Goal: Task Accomplishment & Management: Complete application form

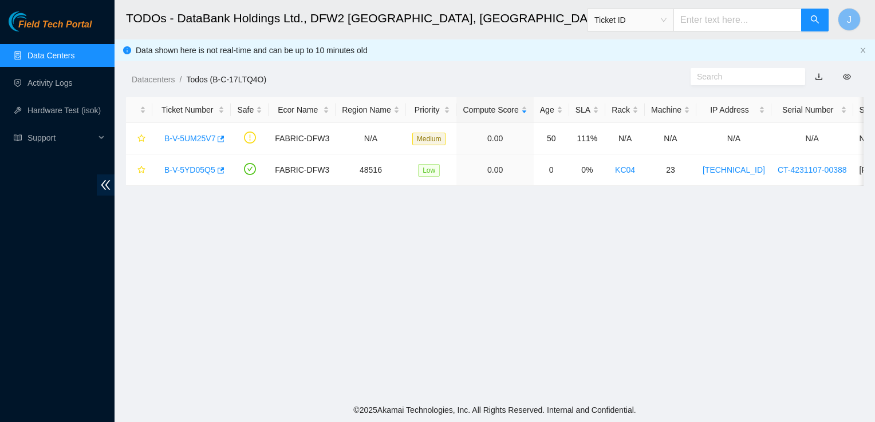
scroll to position [235, 0]
click at [74, 52] on link "Data Centers" at bounding box center [50, 55] width 47 height 9
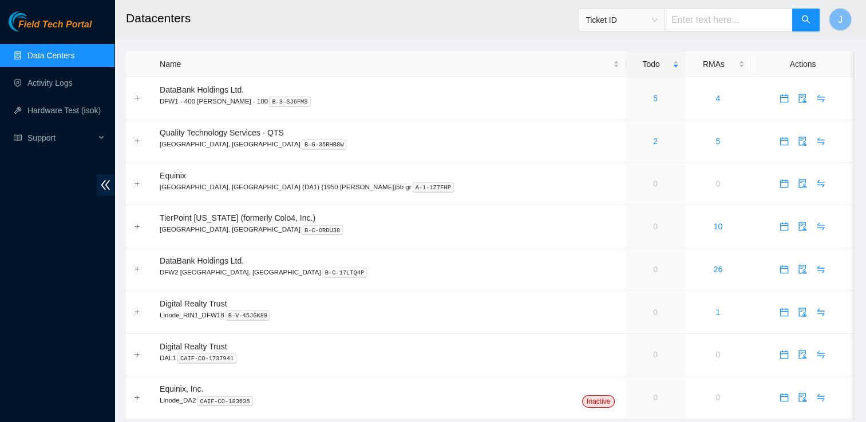
click at [74, 51] on link "Data Centers" at bounding box center [50, 55] width 47 height 9
click at [73, 84] on link "Activity Logs" at bounding box center [49, 82] width 45 height 9
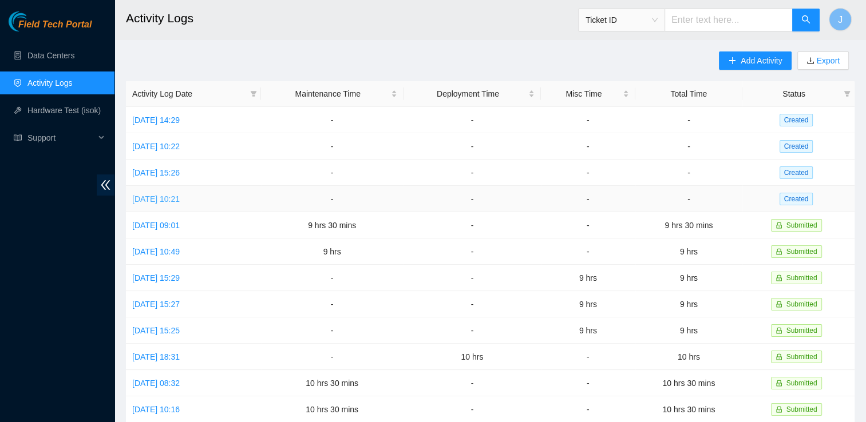
click at [180, 201] on link "[DATE] 10:21" at bounding box center [156, 199] width 48 height 9
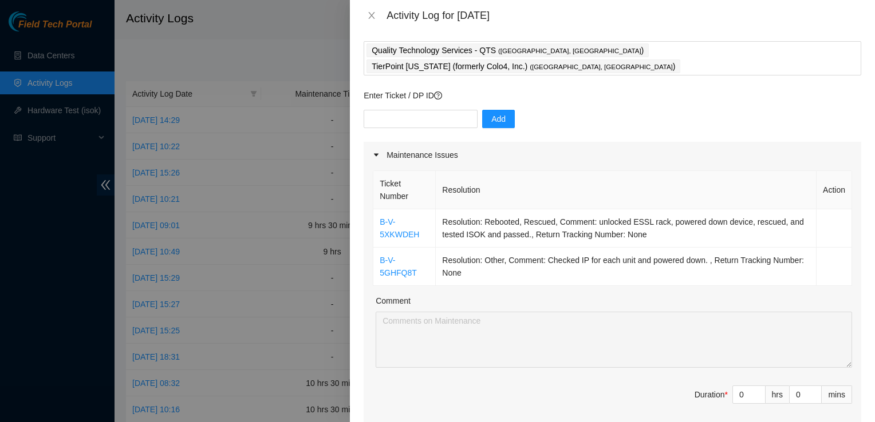
scroll to position [185, 0]
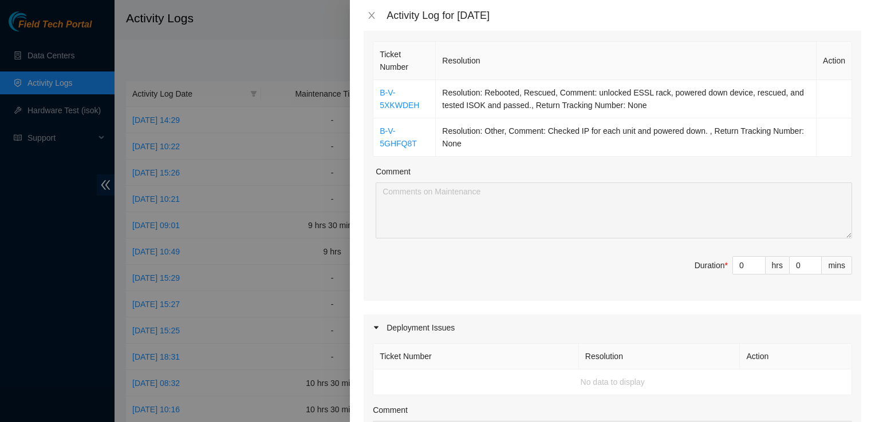
click at [550, 278] on div "Ticket Number Resolution Action B-V-5XKWDEH Resolution: Rebooted, Rescued, Comm…" at bounding box center [611, 170] width 497 height 262
click at [740, 257] on input "0" at bounding box center [749, 265] width 32 height 17
click at [625, 315] on div "Deployment Issues" at bounding box center [611, 328] width 497 height 26
click at [566, 315] on div "Deployment Issues" at bounding box center [611, 328] width 497 height 26
click at [741, 257] on input at bounding box center [749, 265] width 32 height 17
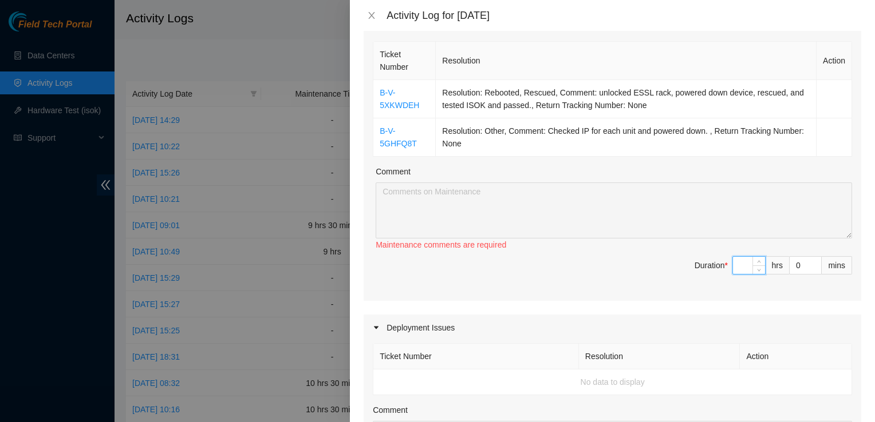
type input "1"
type input "10"
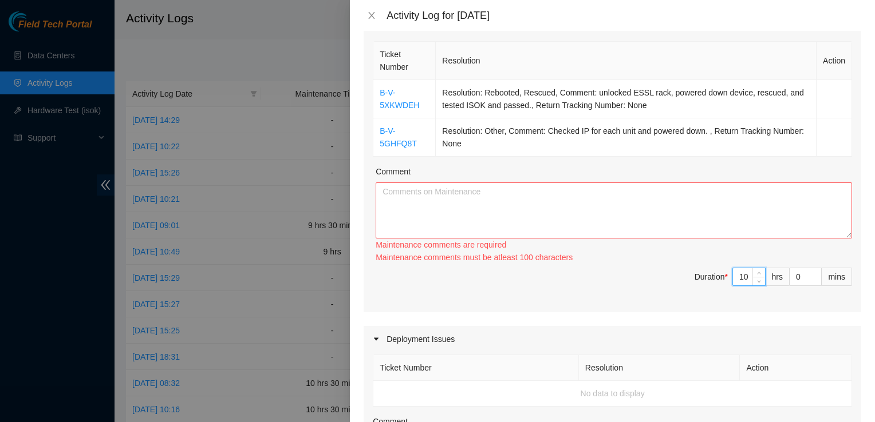
type input "10"
click at [587, 198] on textarea "Comment" at bounding box center [614, 211] width 476 height 56
paste textarea "Arrived at TP Ticket: B-V-5XKWDEH Rebooted, Rescued, Comment: unlocked ESSL rac…"
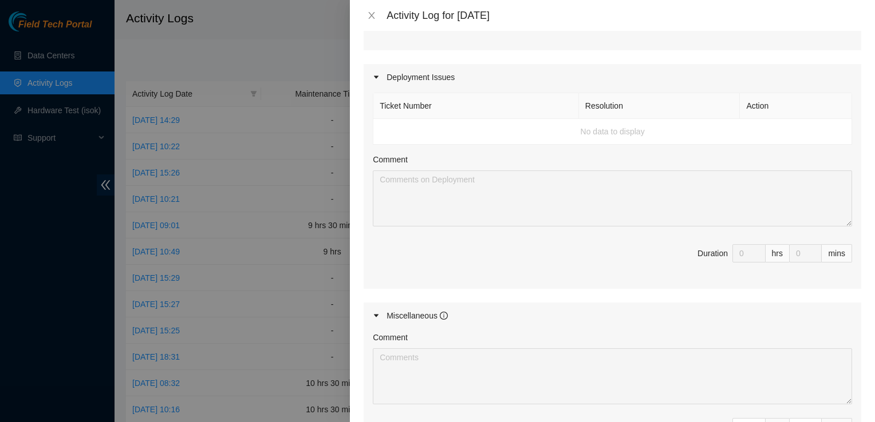
scroll to position [582, 0]
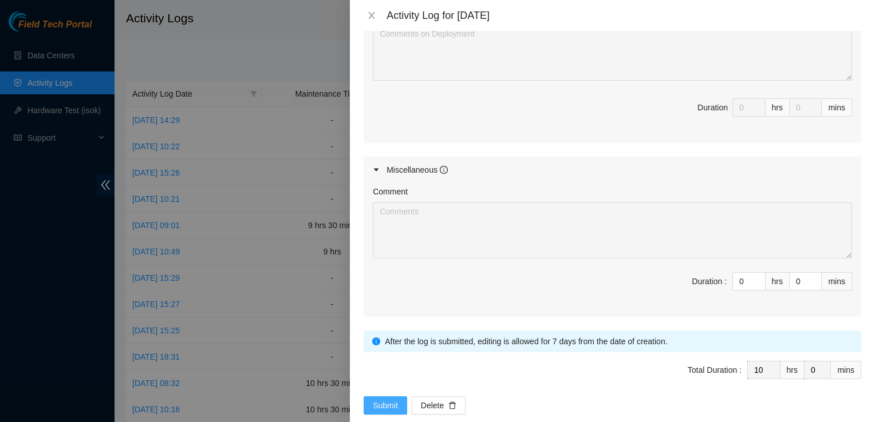
type textarea "Arrived at TP Ticket: B-V-5XKWDEH Rebooted, Rescued, Comment: unlocked ESSL rac…"
click at [376, 400] on span "Submit" at bounding box center [385, 406] width 25 height 13
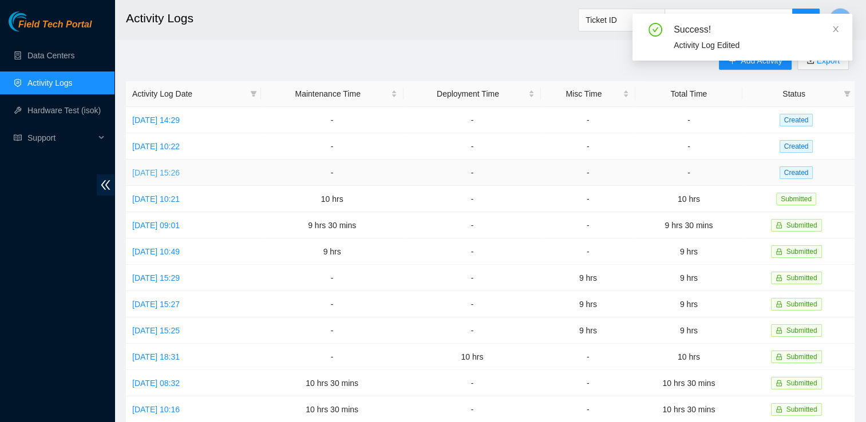
click at [180, 173] on link "[DATE] 15:26" at bounding box center [156, 172] width 48 height 9
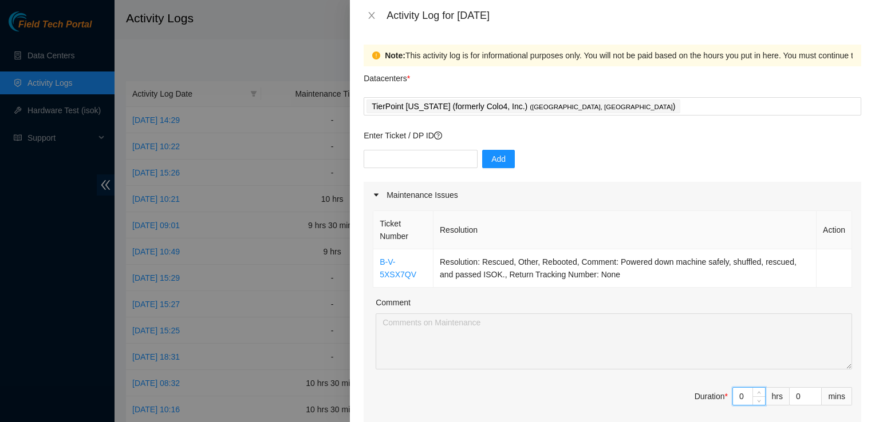
click at [737, 396] on input "0" at bounding box center [749, 396] width 32 height 17
type input "1"
type input "10"
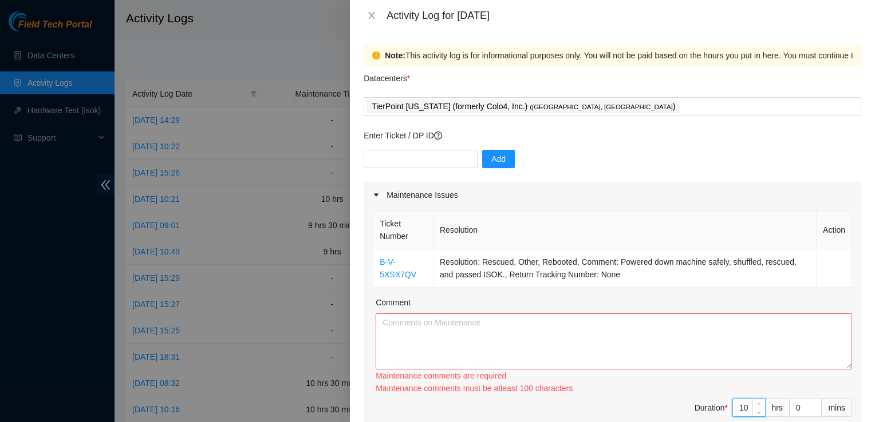
type input "10"
click at [416, 331] on textarea "Comment" at bounding box center [614, 342] width 476 height 56
paste textarea "Arrived at TP Ticket: B-V-5XSX7QV Rescued, Other, Rebooted, Comment: Powered do…"
type textarea "Arrived at TP Ticket: B-V-5XSX7QV Rescued, Other, Rebooted, Comment: Powered do…"
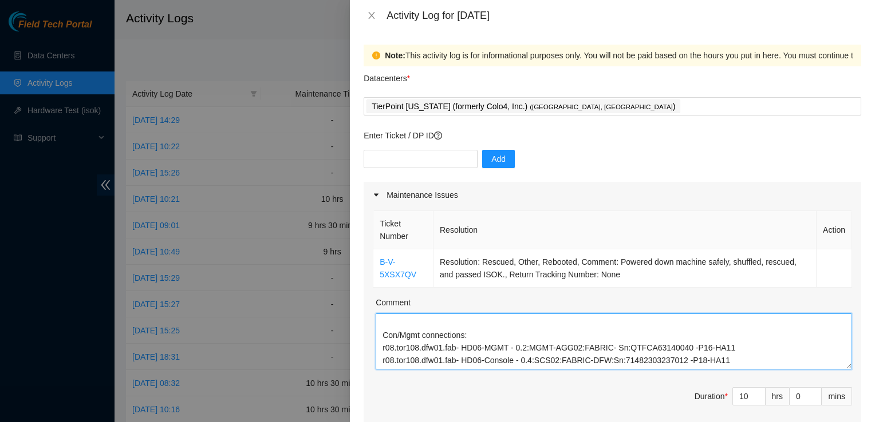
scroll to position [0, 0]
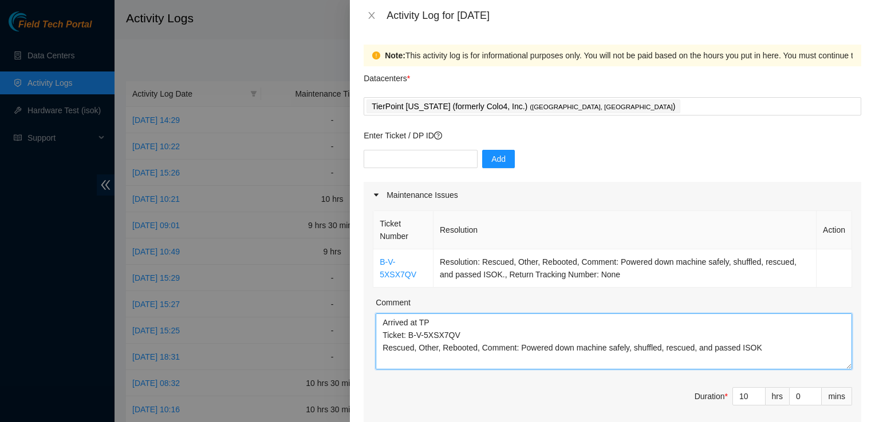
drag, startPoint x: 762, startPoint y: 354, endPoint x: 255, endPoint y: 58, distance: 586.9
click at [255, 58] on div "Activity Log for [DATE] Note: This activity log is for informational purposes o…" at bounding box center [437, 211] width 875 height 422
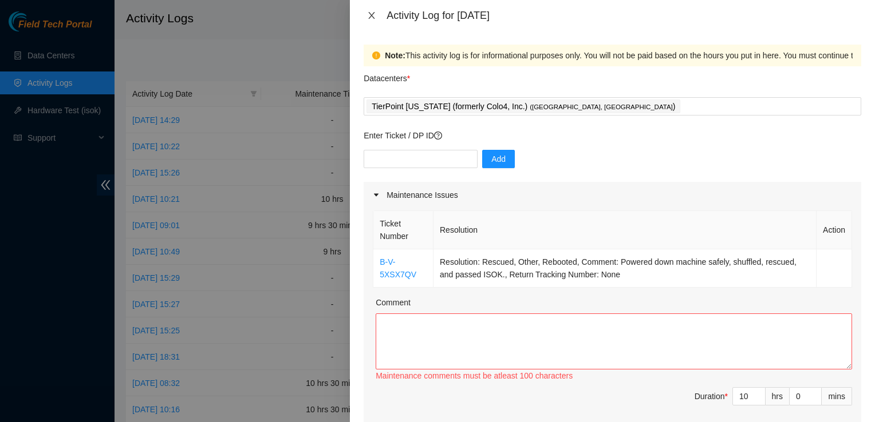
click at [371, 13] on icon "close" at bounding box center [371, 15] width 9 height 9
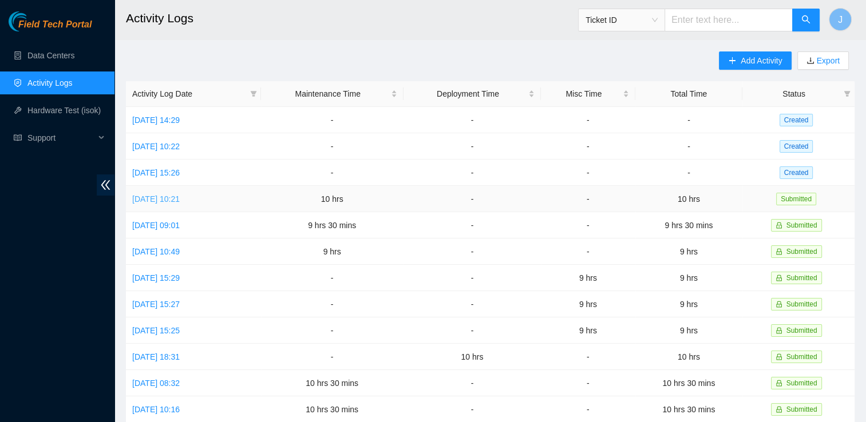
click at [147, 199] on link "[DATE] 10:21" at bounding box center [156, 199] width 48 height 9
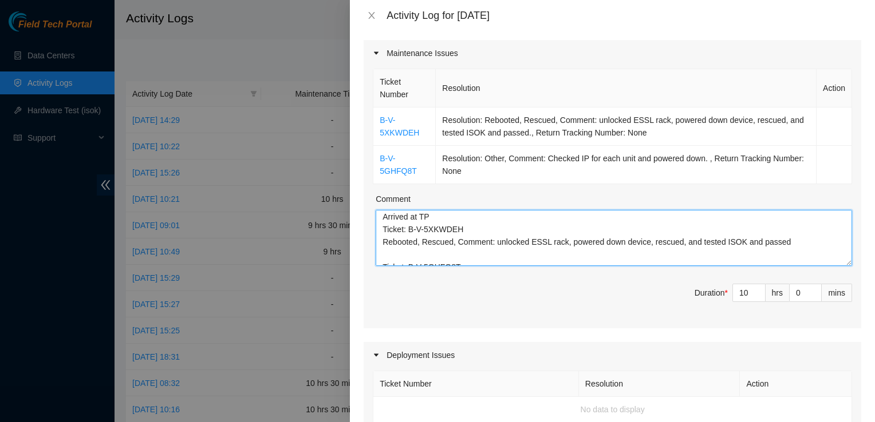
scroll to position [176, 0]
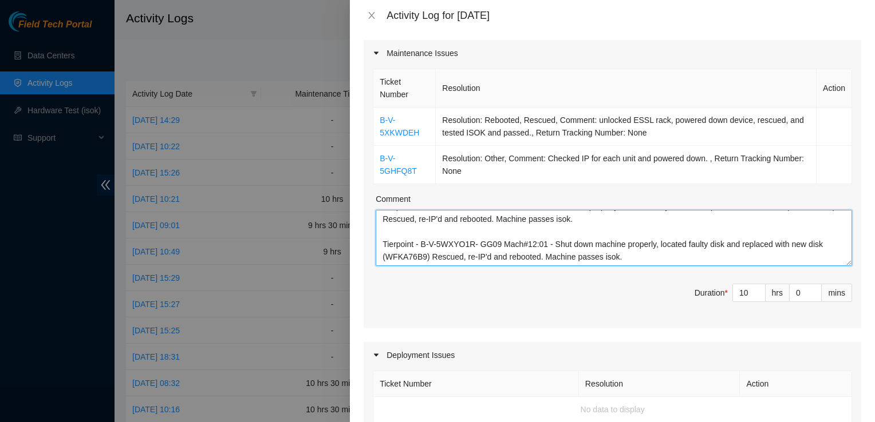
drag, startPoint x: 382, startPoint y: 227, endPoint x: 643, endPoint y: 232, distance: 261.1
click at [643, 232] on textarea "Arrived at TP Ticket: B-V-5XKWDEH Rebooted, Rescued, Comment: unlocked ESSL rac…" at bounding box center [614, 238] width 476 height 56
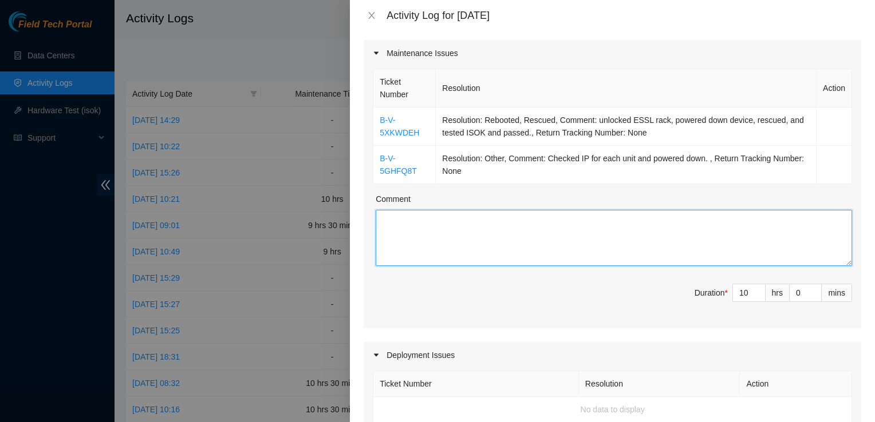
scroll to position [0, 0]
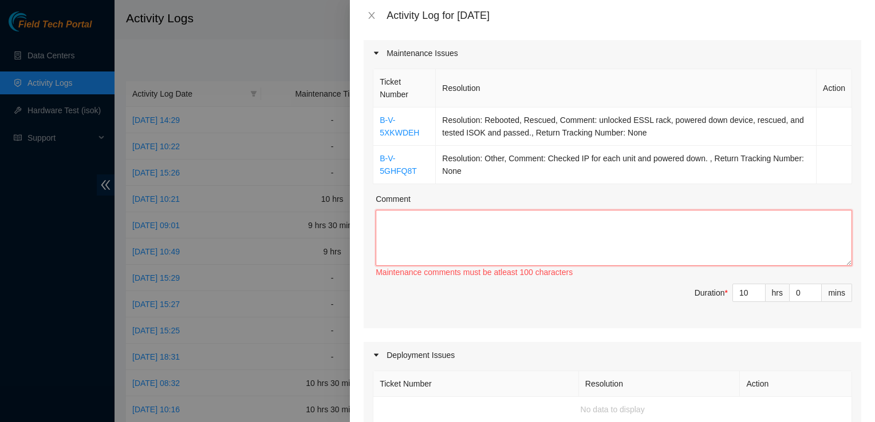
click at [398, 218] on textarea "Comment" at bounding box center [614, 238] width 476 height 56
paste textarea "Loremip do SI ame conse adi eli seddoei te incidid utlabor. Etd Magnaa E-A-1MIN…"
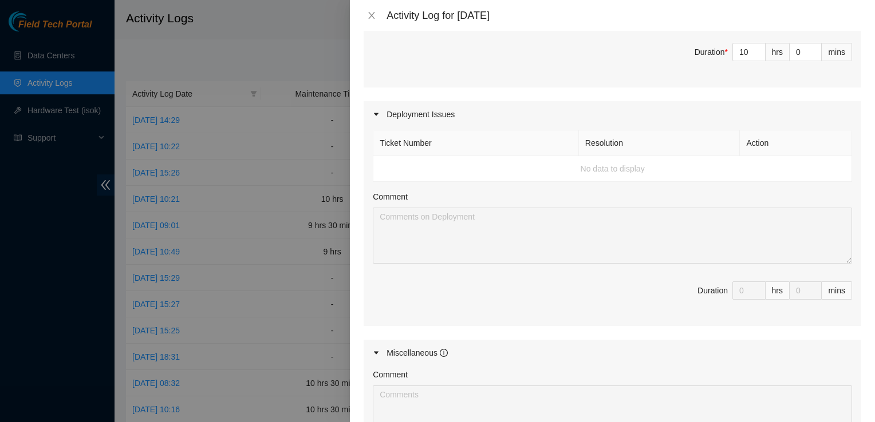
scroll to position [582, 0]
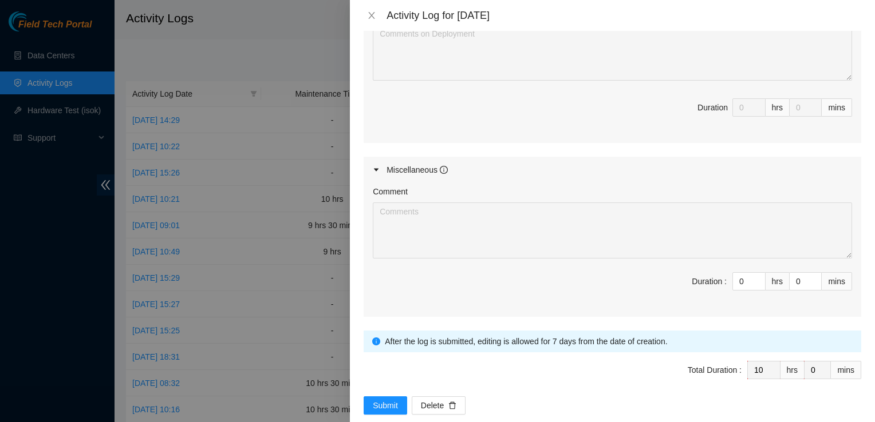
type textarea "Loremip do SI ame conse adi eli seddoei te incidid utlabor. Etd Magnaa E-A-1MIN…"
click at [380, 399] on div "Note: This activity log is for informational purposes only. You will not be pai…" at bounding box center [612, 227] width 525 height 392
click at [385, 400] on span "Submit" at bounding box center [385, 406] width 25 height 13
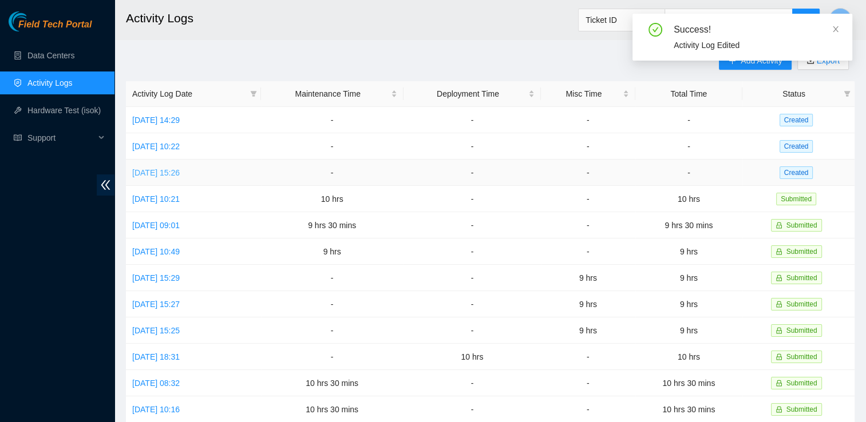
click at [169, 173] on link "[DATE] 15:26" at bounding box center [156, 172] width 48 height 9
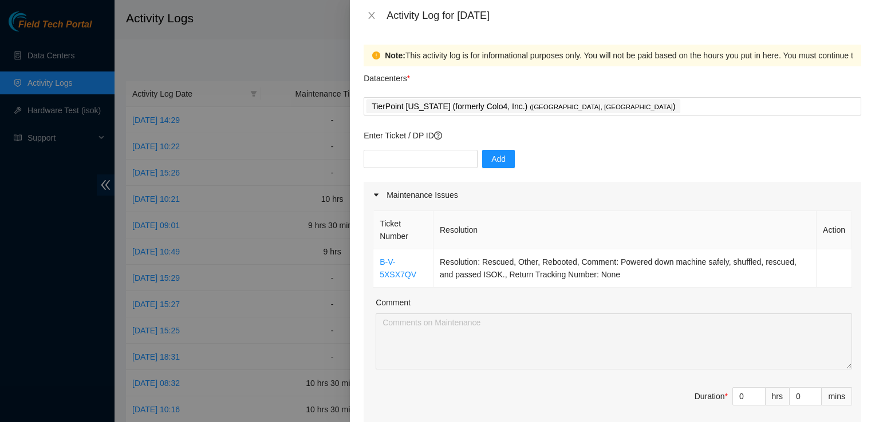
click at [573, 149] on div "Enter Ticket / DP ID Add" at bounding box center [611, 155] width 497 height 53
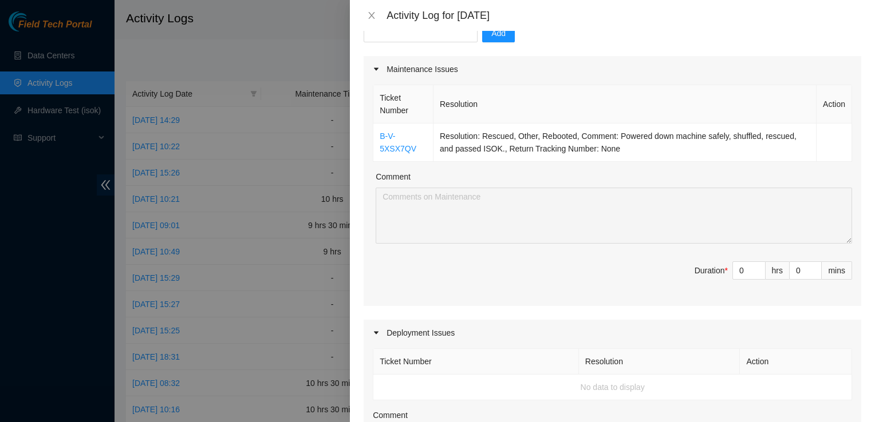
scroll to position [0, 0]
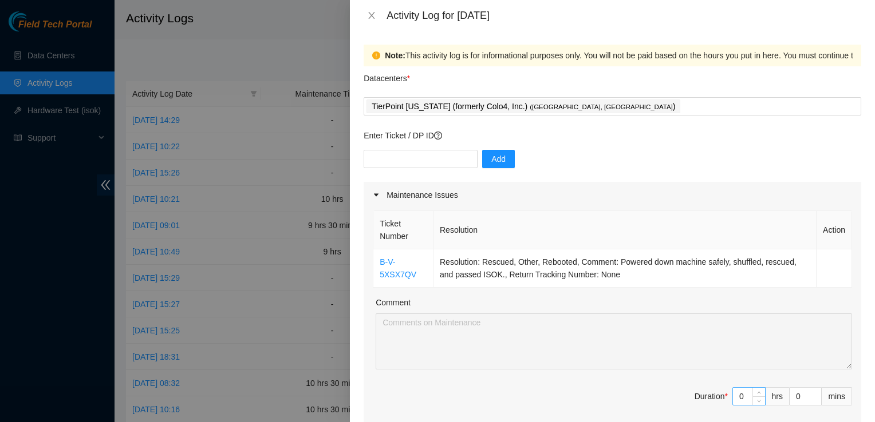
click at [741, 398] on input "0" at bounding box center [749, 396] width 32 height 17
type input "10"
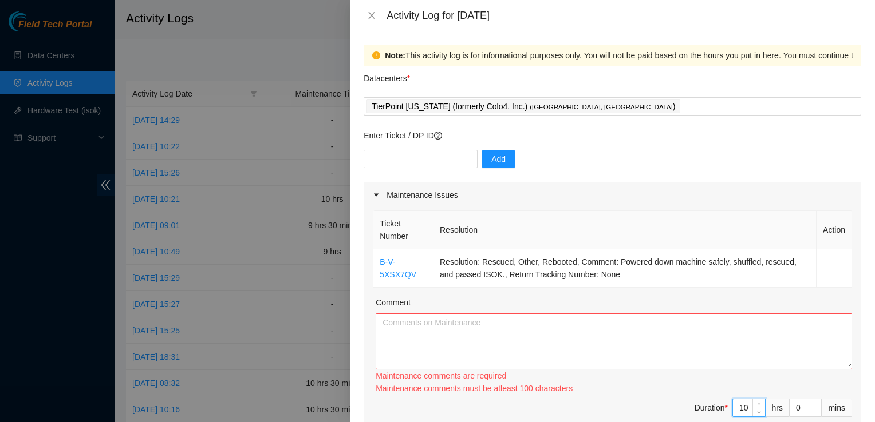
type input "10"
click at [515, 343] on textarea "Comment" at bounding box center [614, 342] width 476 height 56
paste textarea "Loremip do SI ame conse adi eli seddoei te incidi U-L-4ETD1MA. Ali enimadm ven …"
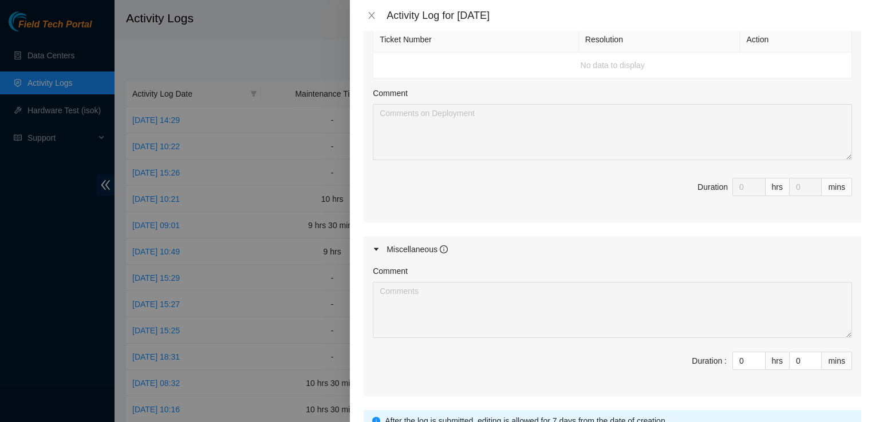
scroll to position [544, 0]
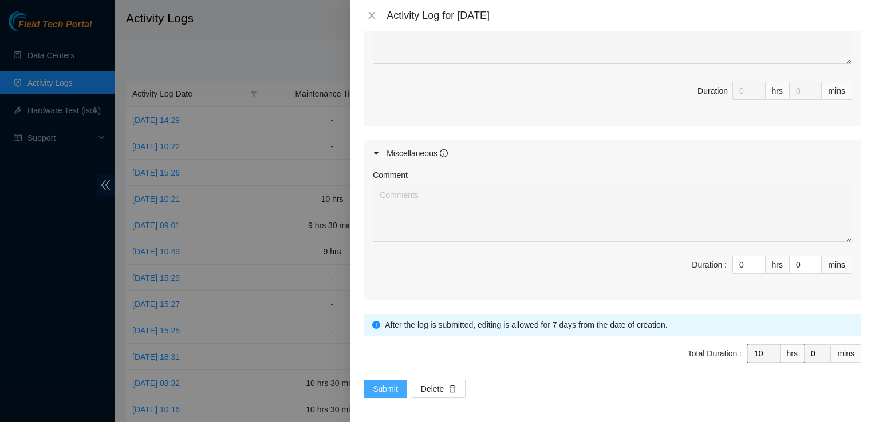
type textarea "Loremip do SI ame conse adi eli seddoei te incidi U-L-4ETD1MA. Ali enimadm ven …"
click at [388, 388] on span "Submit" at bounding box center [385, 389] width 25 height 13
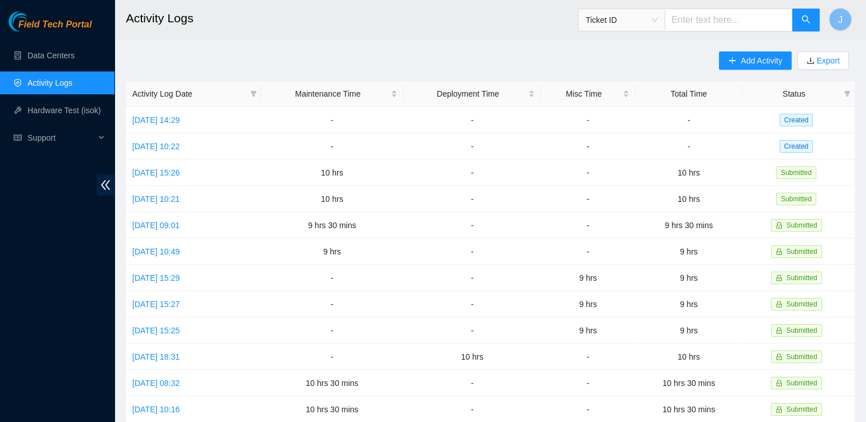
click at [584, 53] on div "Add Activity Export Activity Log Date Maintenance Time Deployment Time Misc Tim…" at bounding box center [490, 361] width 729 height 619
click at [758, 66] on span "Add Activity" at bounding box center [761, 60] width 41 height 13
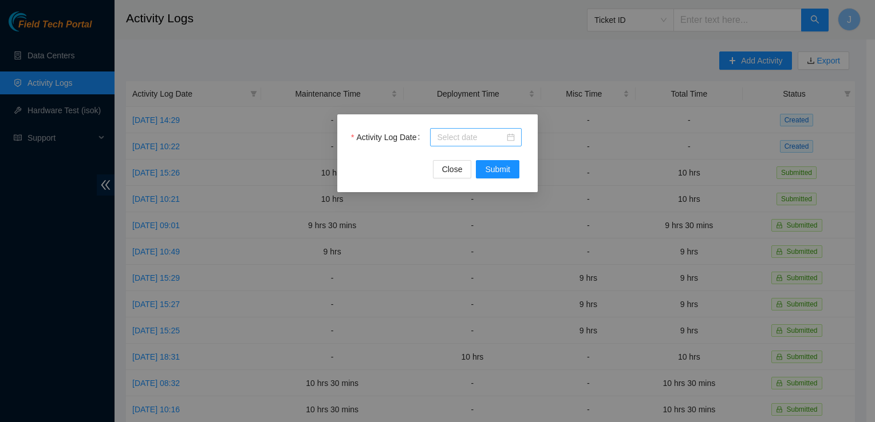
click at [460, 132] on input "Activity Log Date" at bounding box center [471, 137] width 68 height 13
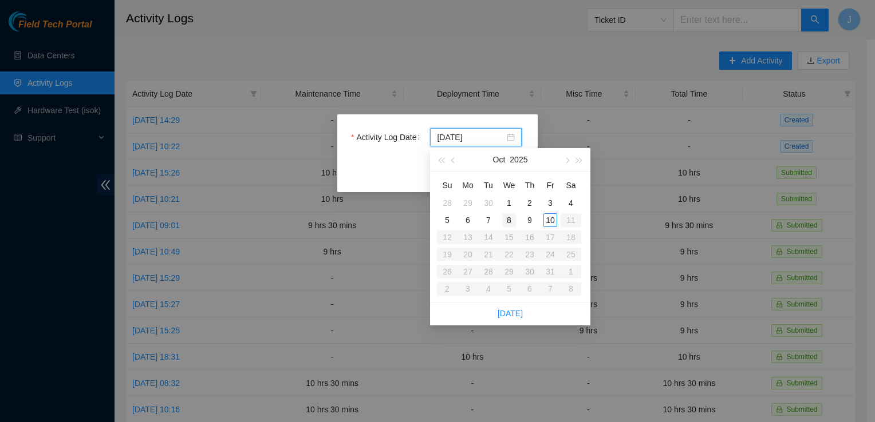
type input "[DATE]"
click at [509, 218] on div "8" at bounding box center [509, 221] width 14 height 14
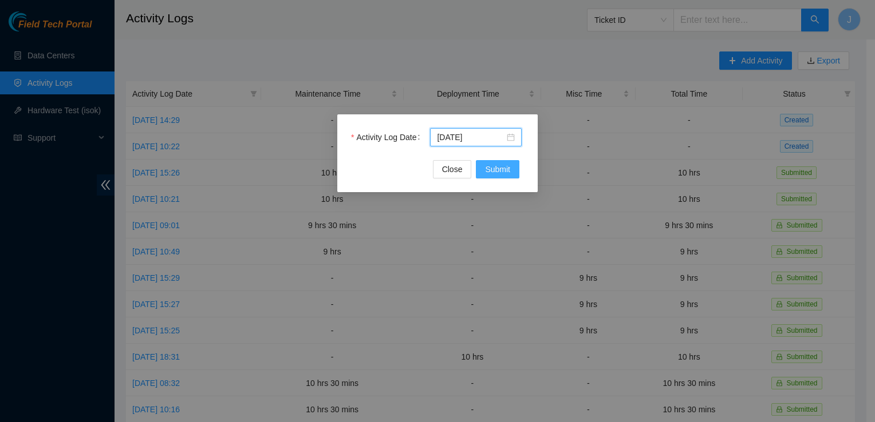
click at [499, 176] on button "Submit" at bounding box center [498, 169] width 44 height 18
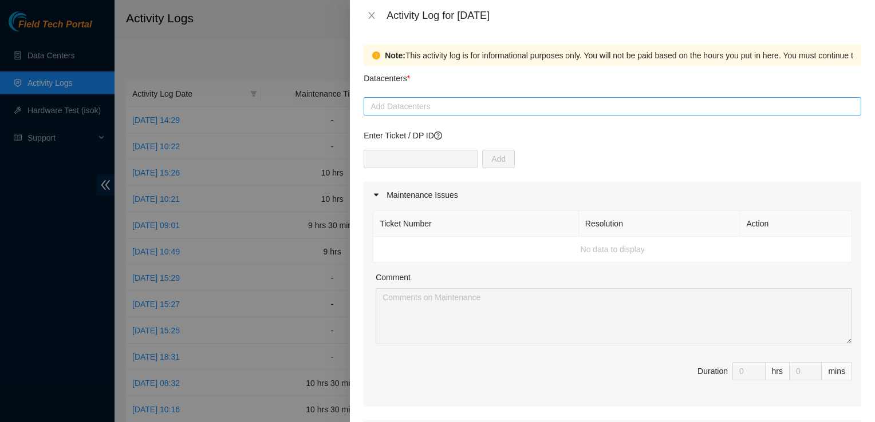
click at [425, 100] on div at bounding box center [612, 107] width 492 height 14
click at [539, 176] on div "Add" at bounding box center [611, 166] width 497 height 32
click at [485, 108] on div at bounding box center [612, 107] width 492 height 14
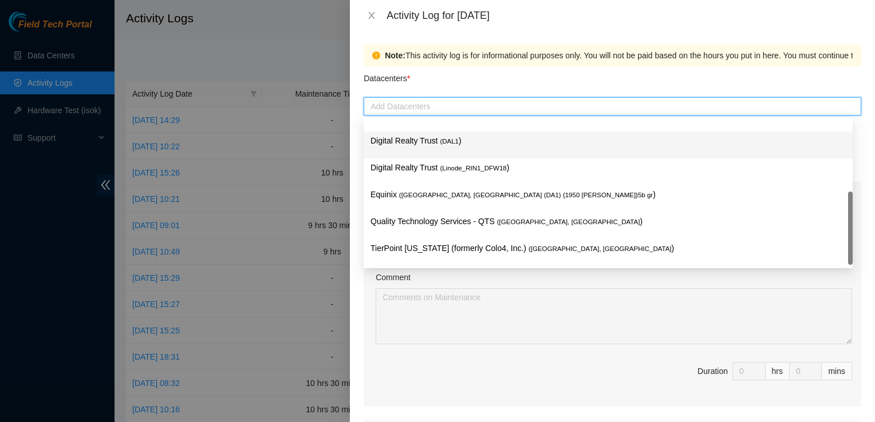
scroll to position [44, 0]
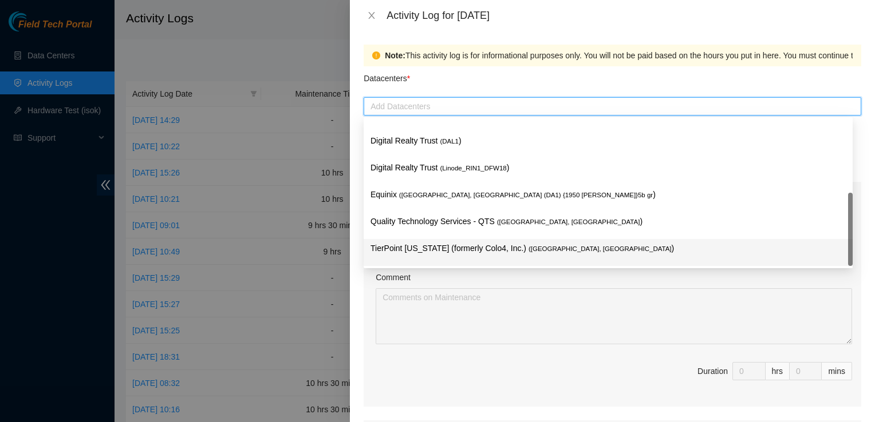
click at [437, 246] on p "TierPoint [US_STATE] (formerly Colo4, Inc.) ( [GEOGRAPHIC_DATA], [GEOGRAPHIC_DA…" at bounding box center [607, 248] width 475 height 13
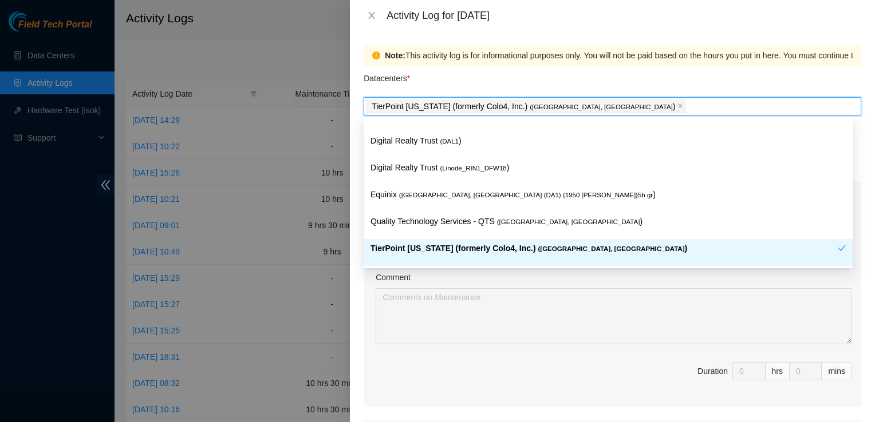
click at [411, 246] on p "TierPoint [US_STATE] (formerly Colo4, Inc.) ( [GEOGRAPHIC_DATA], [GEOGRAPHIC_DA…" at bounding box center [603, 248] width 467 height 13
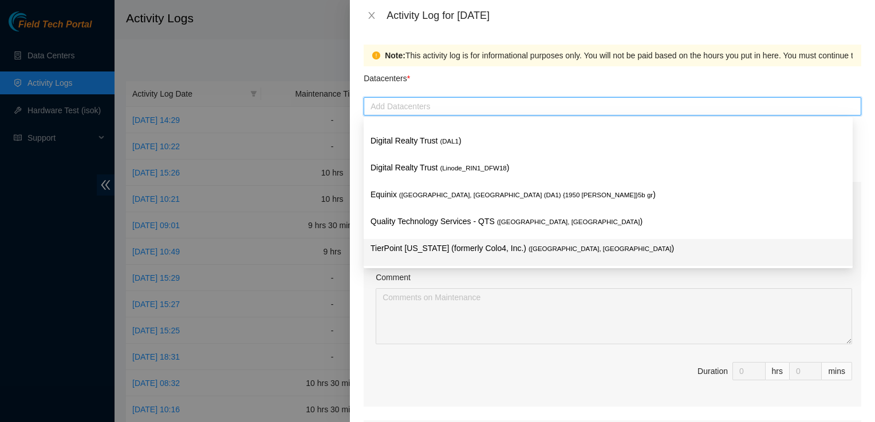
click at [442, 244] on p "TierPoint [US_STATE] (formerly Colo4, Inc.) ( [GEOGRAPHIC_DATA], [GEOGRAPHIC_DA…" at bounding box center [607, 248] width 475 height 13
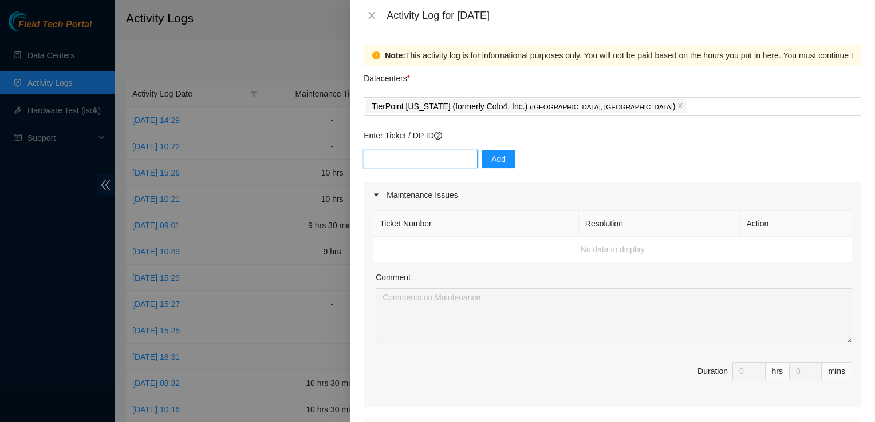
click at [418, 152] on input "text" at bounding box center [420, 159] width 114 height 18
paste input "Dp81298"
type input "Dp81298"
click at [492, 160] on span "Add" at bounding box center [498, 159] width 14 height 13
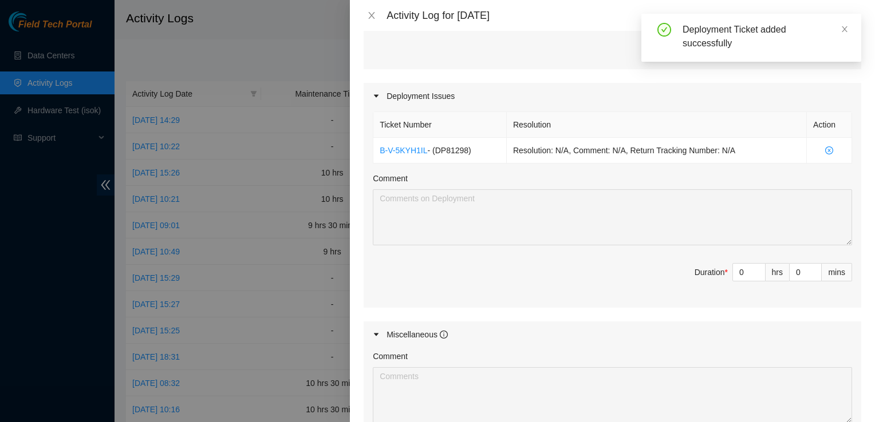
scroll to position [338, 0]
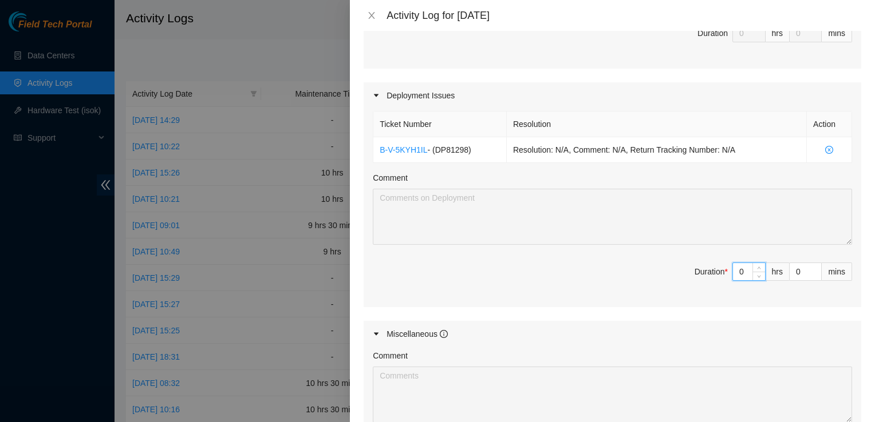
click at [733, 271] on input "0" at bounding box center [749, 271] width 32 height 17
type input "10"
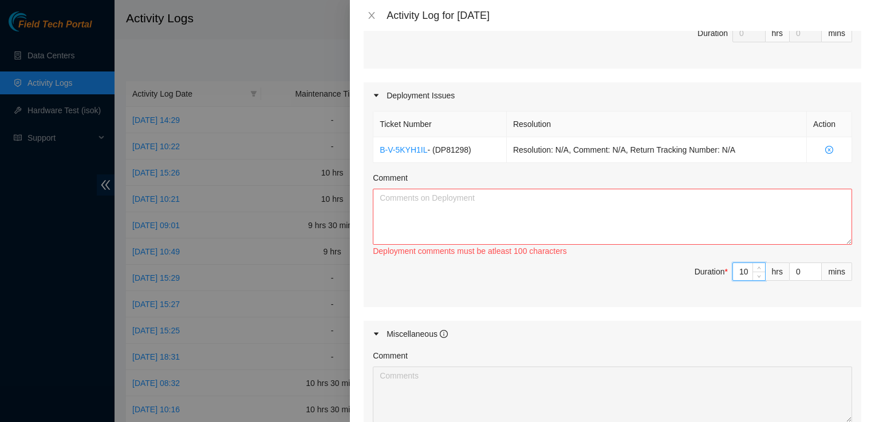
type input "10"
click at [648, 227] on textarea "Comment" at bounding box center [612, 217] width 479 height 56
click at [649, 196] on textarea "Comment" at bounding box center [612, 217] width 479 height 56
paste textarea "Arrived at TierPoint and began work on ticket B-W-15GN7KM, focusing on racks GG…"
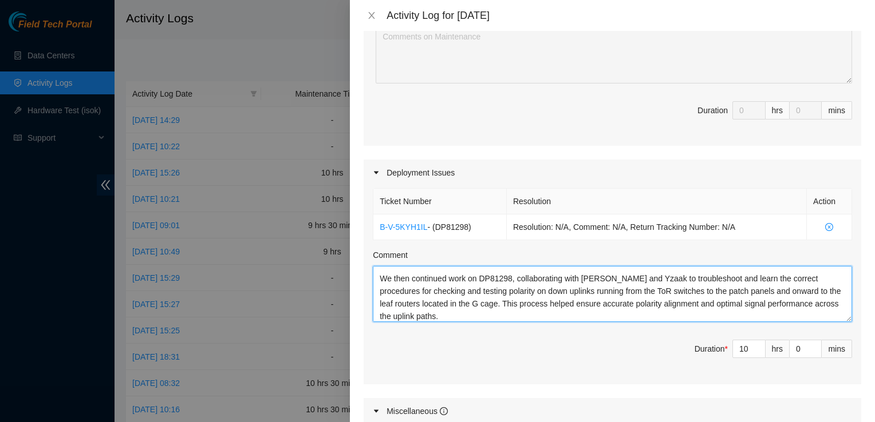
scroll to position [260, 0]
type textarea "Arrived at TierPoint and began work on ticket B-W-15GN7KM, focusing on racks GG…"
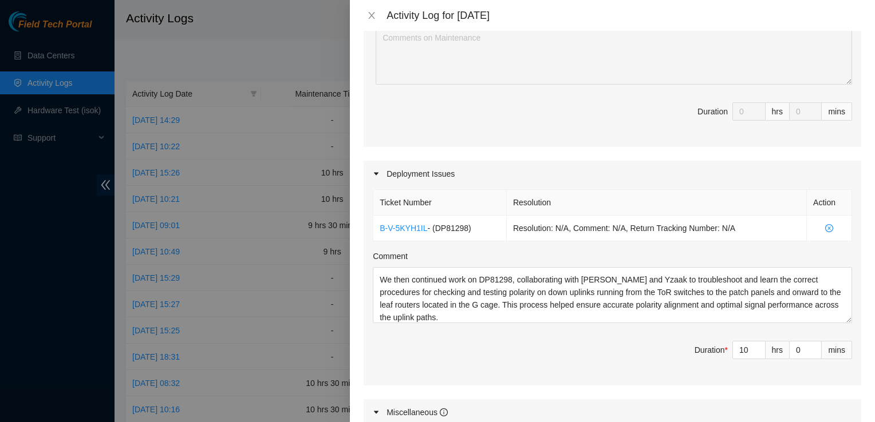
click at [560, 356] on span "Duration * 10 hrs 0 mins" at bounding box center [612, 357] width 479 height 32
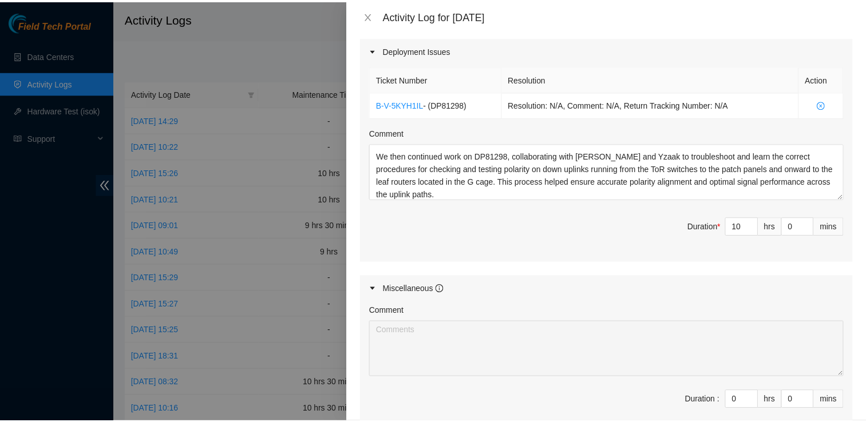
scroll to position [519, 0]
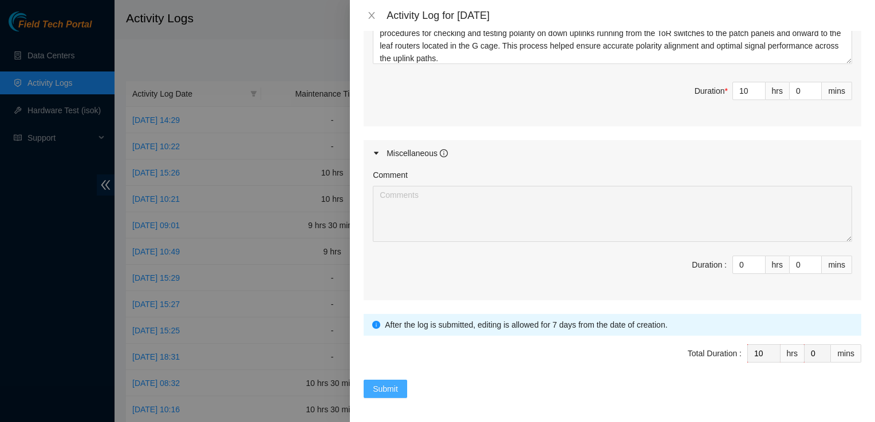
click at [382, 392] on span "Submit" at bounding box center [385, 389] width 25 height 13
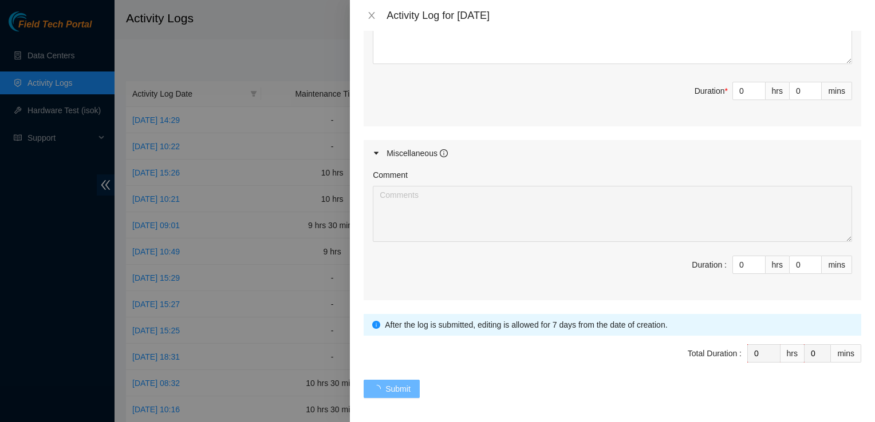
scroll to position [0, 0]
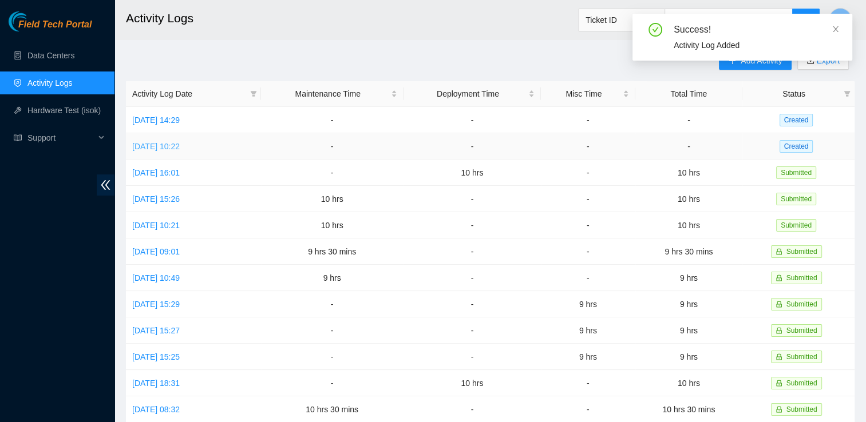
click at [174, 146] on link "[DATE] 10:22" at bounding box center [156, 146] width 48 height 9
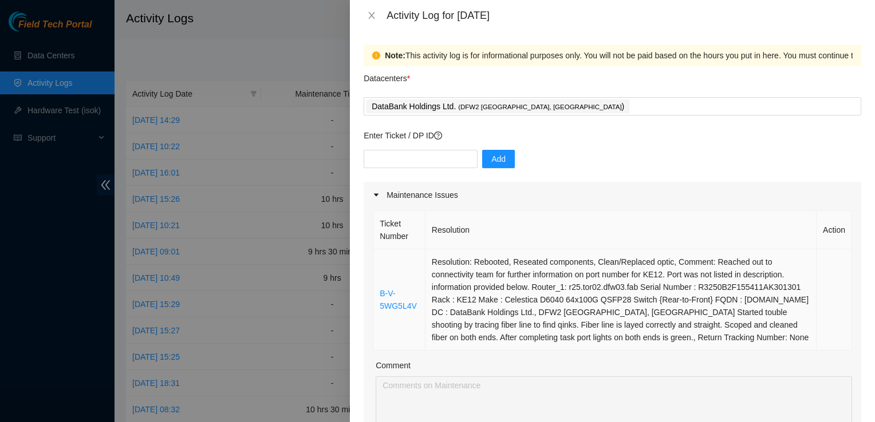
scroll to position [77, 0]
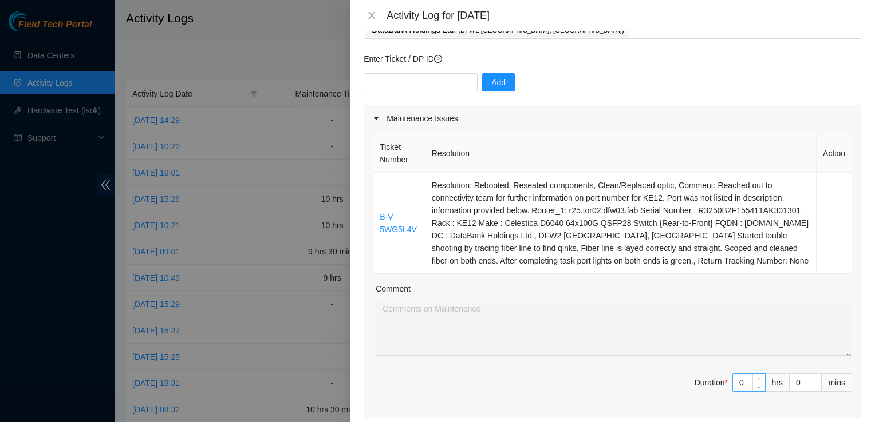
click at [733, 392] on input "0" at bounding box center [749, 382] width 32 height 17
type input "10"
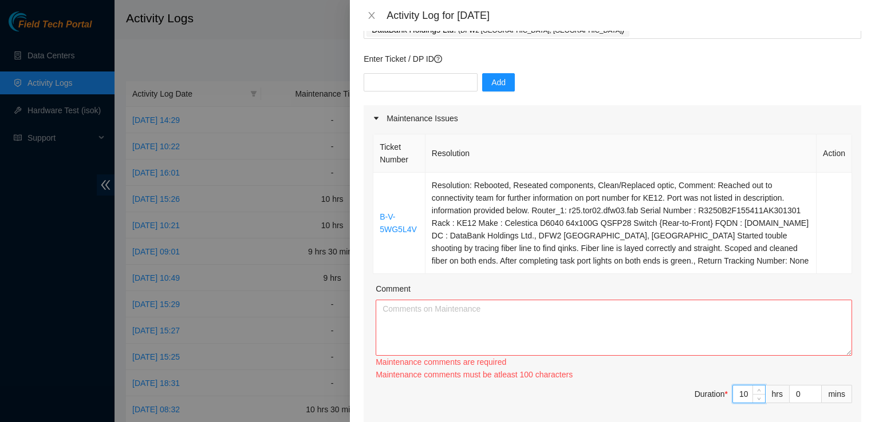
type input "10"
click at [437, 336] on textarea "Comment" at bounding box center [614, 328] width 476 height 56
paste textarea "Arrived at TierPoint and began the day working on fiber configuration with Vura…"
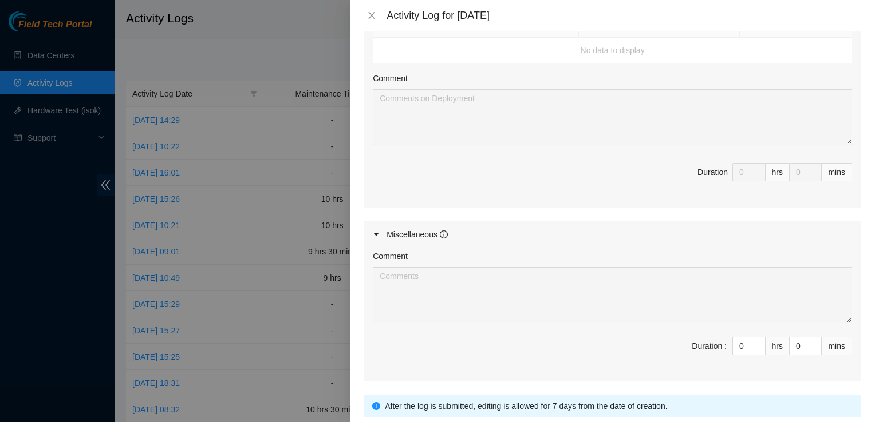
scroll to position [620, 0]
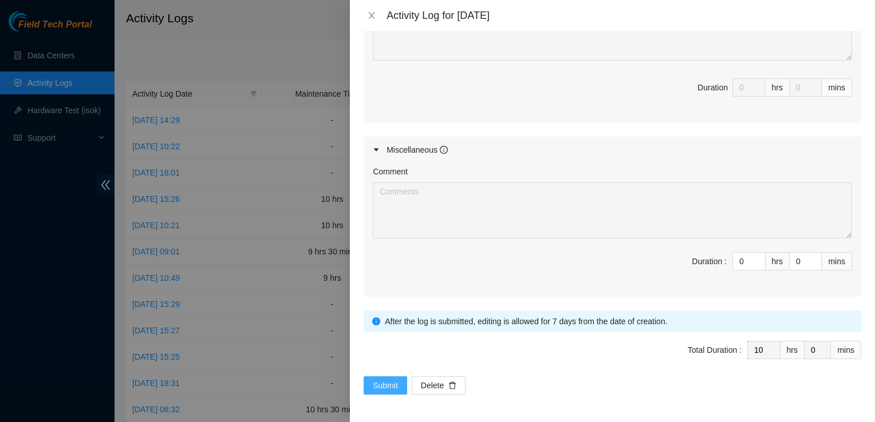
type textarea "Arrived at TierPoint and began the day working on fiber configuration with Vura…"
click at [380, 379] on button "Submit" at bounding box center [385, 386] width 44 height 18
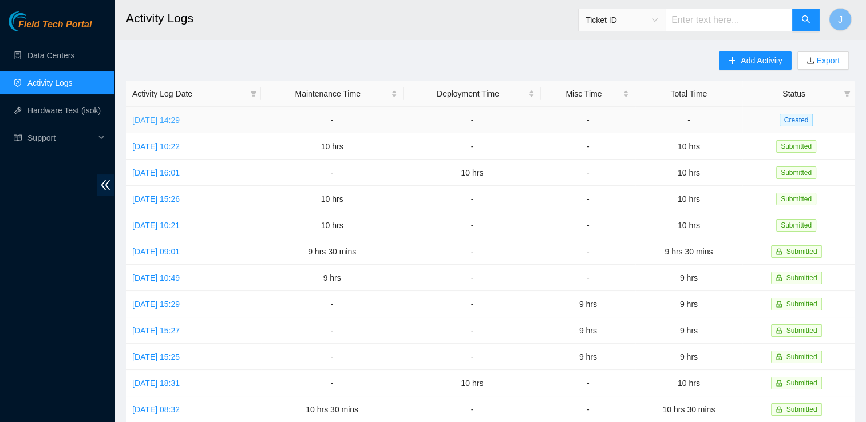
click at [168, 120] on link "[DATE] 14:29" at bounding box center [156, 120] width 48 height 9
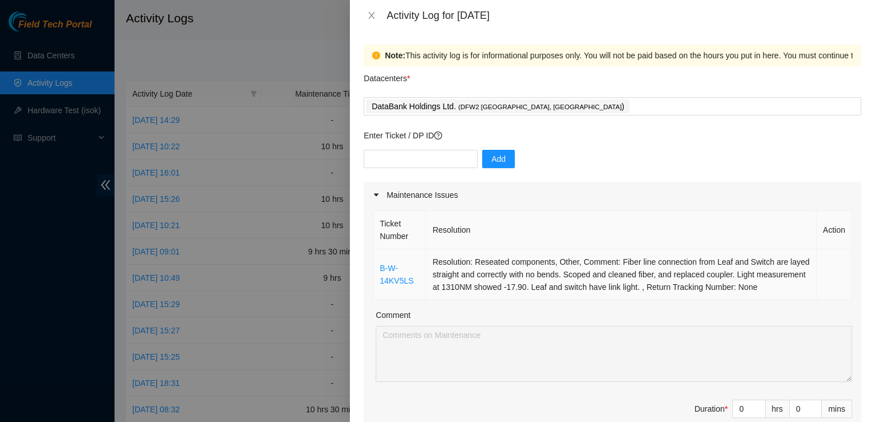
click at [527, 291] on td "Resolution: Reseated components, Other, Comment: Fiber line connection from Lea…" at bounding box center [621, 275] width 390 height 51
click at [555, 326] on div "Comment" at bounding box center [614, 317] width 476 height 17
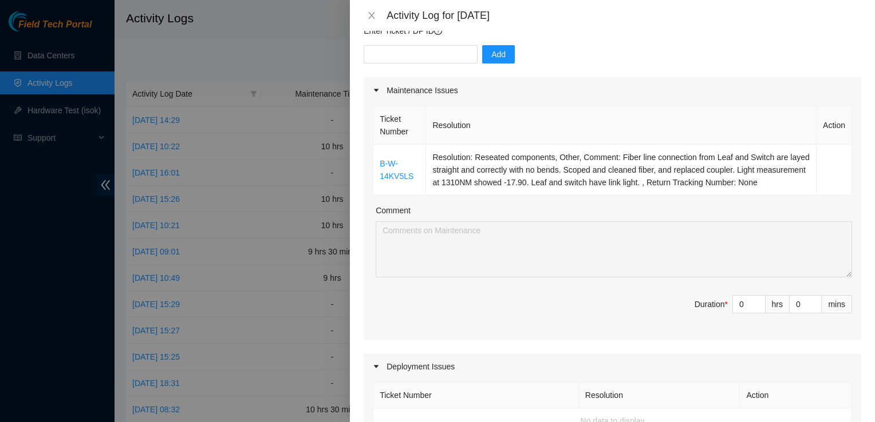
scroll to position [110, 0]
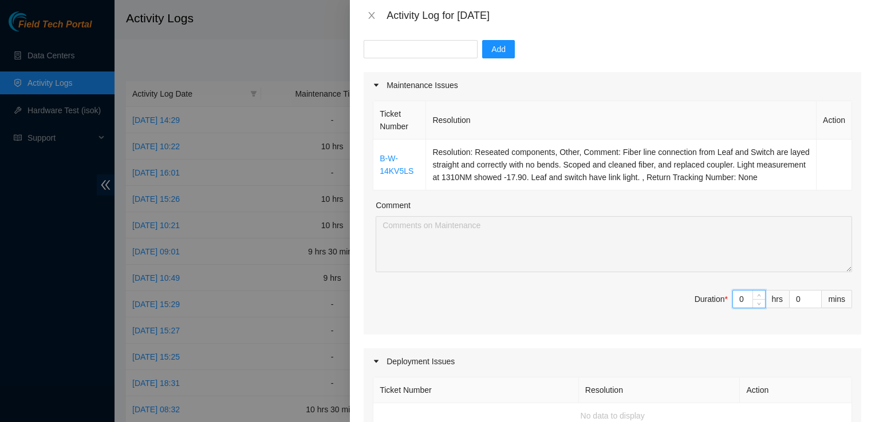
click at [741, 307] on input "0" at bounding box center [749, 299] width 32 height 17
type input "1"
type input "10"
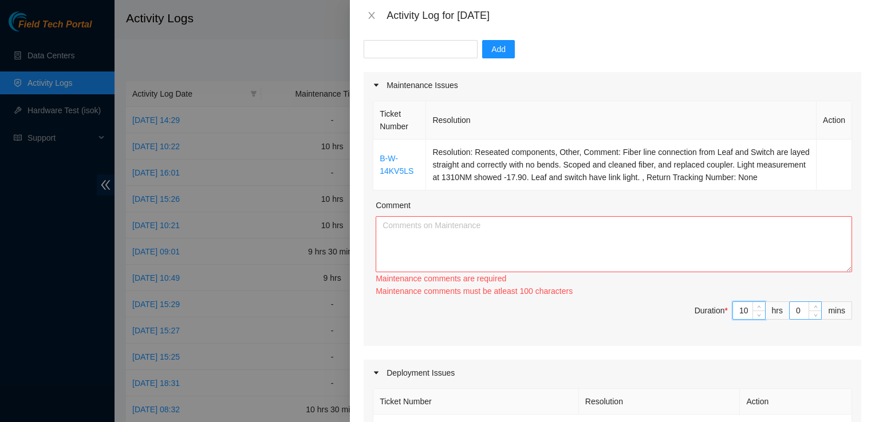
type input "10"
click at [789, 319] on input "0" at bounding box center [804, 310] width 31 height 17
type input "10"
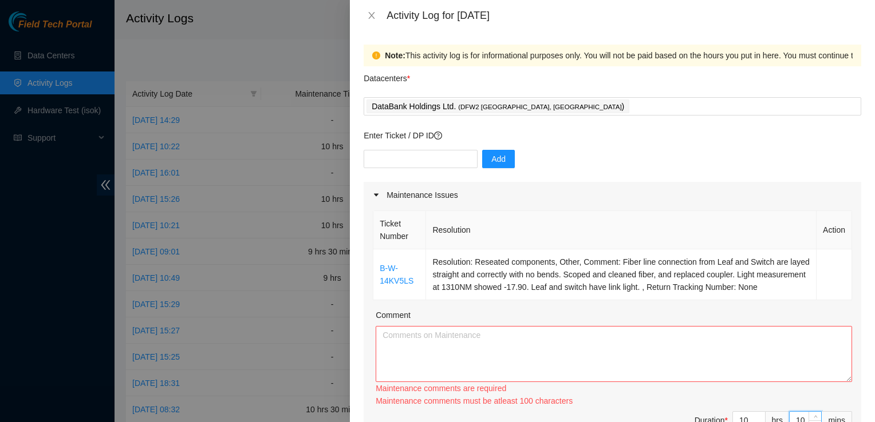
type input "10"
click at [508, 374] on textarea "Comment" at bounding box center [614, 354] width 476 height 56
paste textarea "Arrived at TP Ticket: B-V-5RURXLL 1. Replace Server. 2. Configure and check wit…"
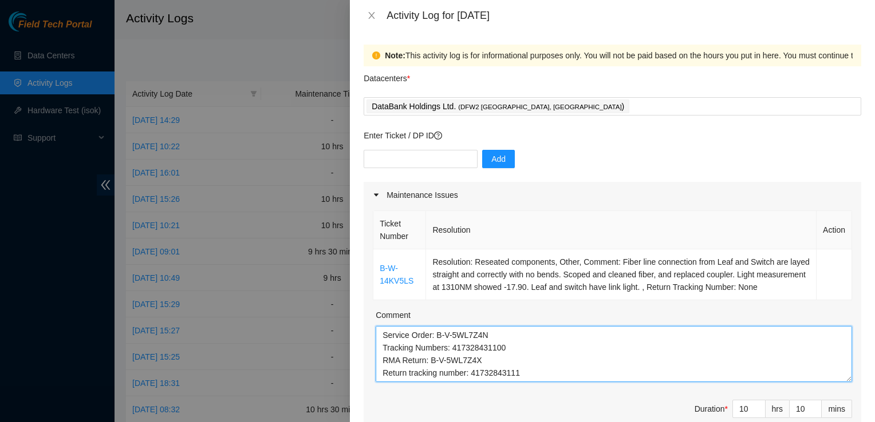
scroll to position [113, 0]
type textarea "Arrived at TP Ticket: B-V-5RURXLL 1. Replace Server. 2. Configure and check wit…"
drag, startPoint x: 476, startPoint y: 384, endPoint x: 299, endPoint y: 266, distance: 213.1
click at [299, 266] on div "Activity Log for [DATE] Note: This activity log is for informational purposes o…" at bounding box center [437, 211] width 875 height 422
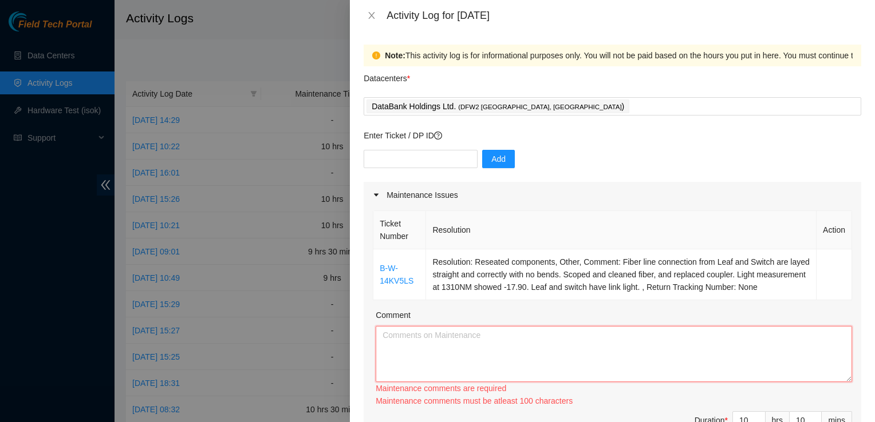
click at [399, 354] on textarea "Comment" at bounding box center [614, 354] width 476 height 56
paste textarea "Loremip do SitaMetco ad elits doei te Incidi: U-L-9ETDOLO. Mag aliq enimadmi ve…"
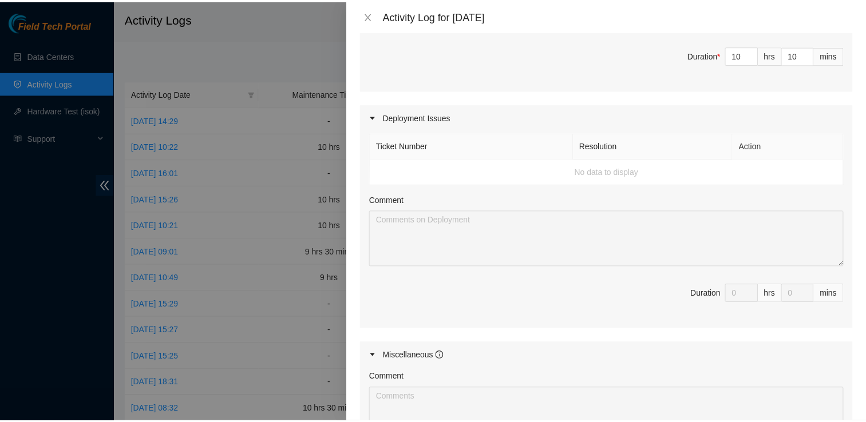
scroll to position [570, 0]
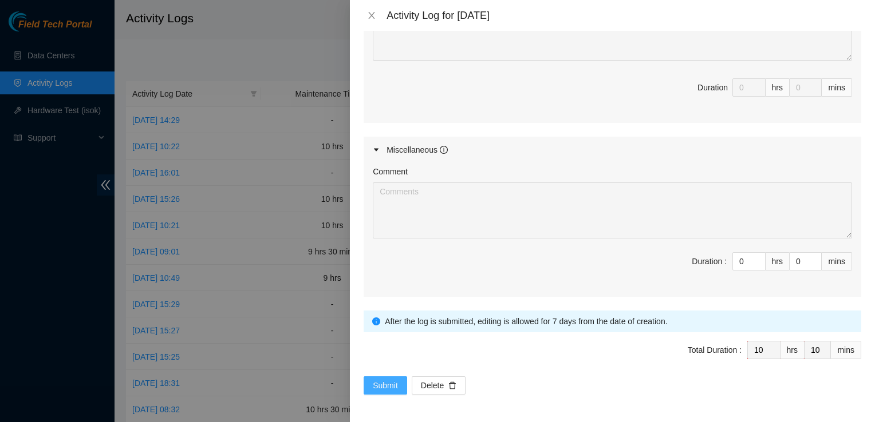
type textarea "Loremip do SitaMetco ad elits doei te Incidi: U-L-9ETDOLO. Mag aliq enimadmi ve…"
click at [375, 390] on span "Submit" at bounding box center [385, 386] width 25 height 13
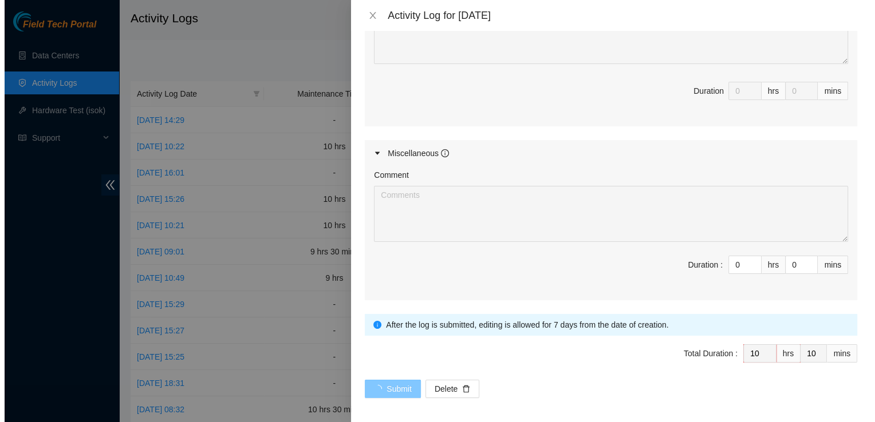
scroll to position [0, 0]
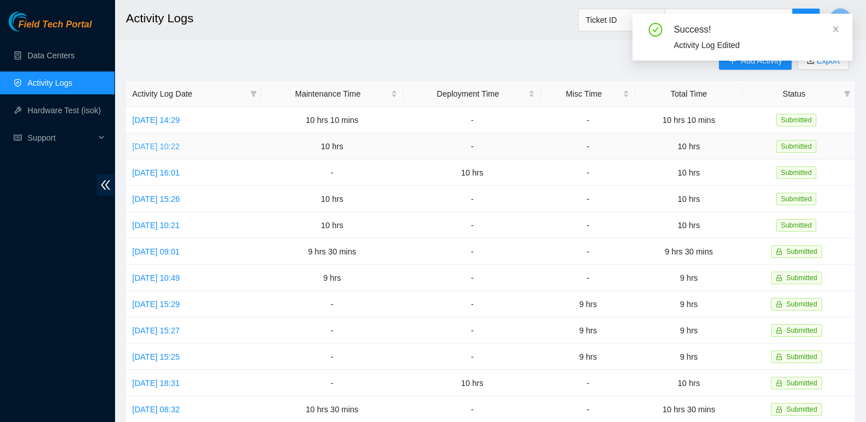
click at [180, 147] on link "[DATE] 10:22" at bounding box center [156, 146] width 48 height 9
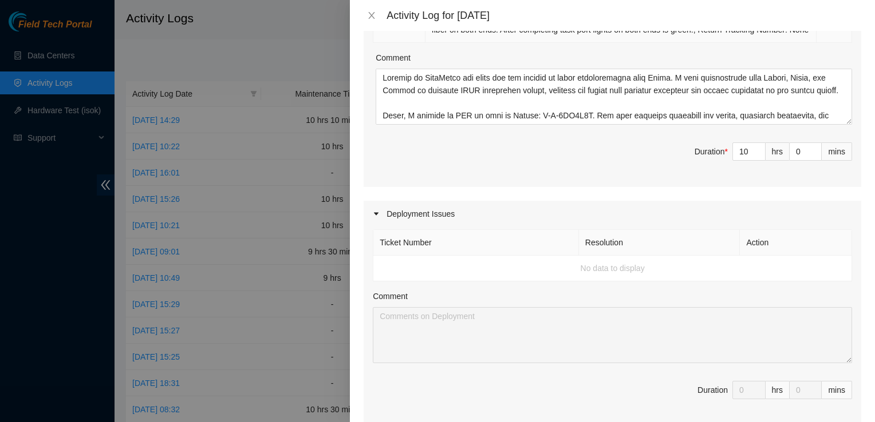
scroll to position [307, 0]
click at [789, 161] on input "0" at bounding box center [804, 152] width 31 height 17
type input "30"
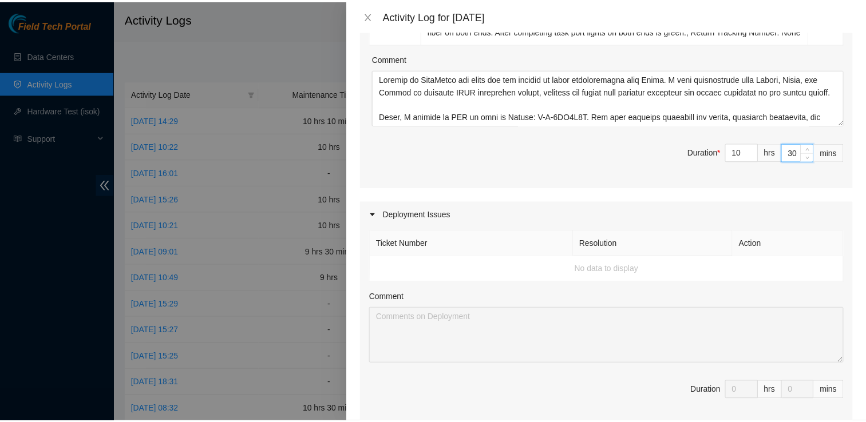
scroll to position [620, 0]
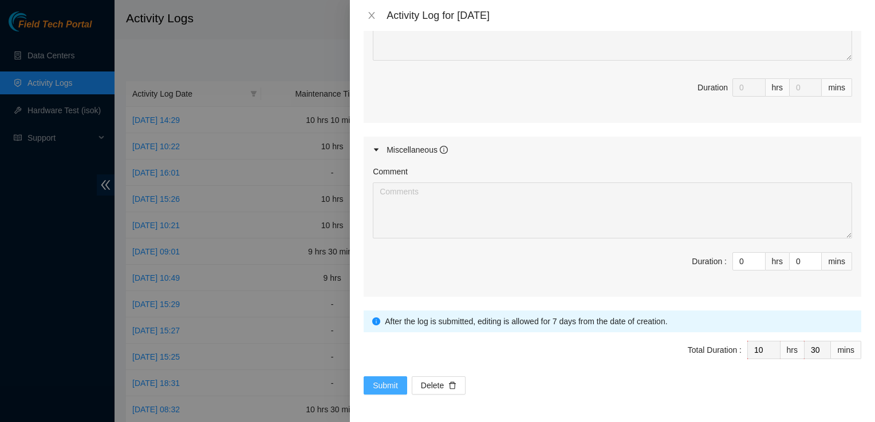
type input "30"
click at [375, 388] on span "Submit" at bounding box center [385, 386] width 25 height 13
